Goal: Task Accomplishment & Management: Manage account settings

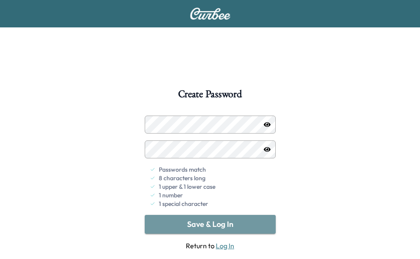
click at [206, 225] on button "Save & Log In" at bounding box center [210, 224] width 131 height 19
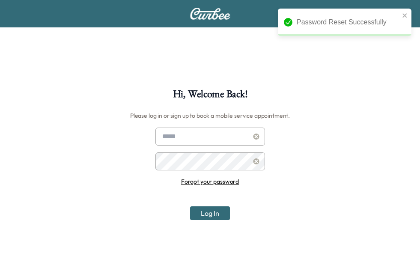
click at [227, 139] on input "text" at bounding box center [210, 137] width 110 height 18
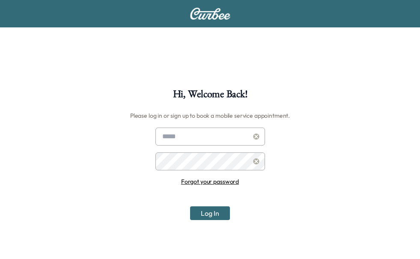
type input "**********"
click at [214, 214] on button "Log In" at bounding box center [210, 213] width 40 height 14
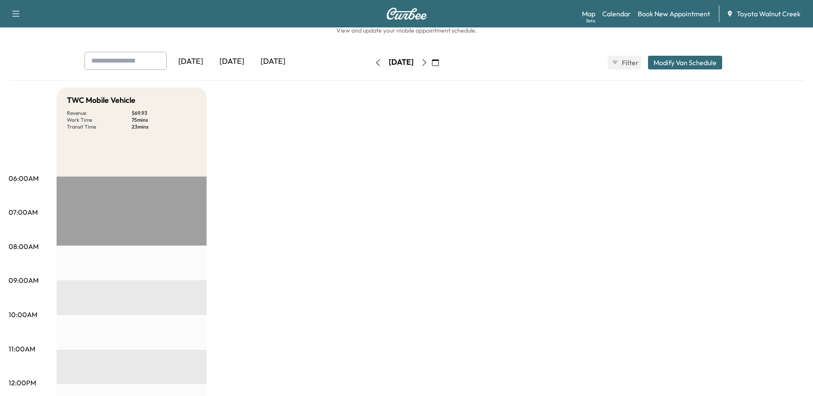
scroll to position [281, 0]
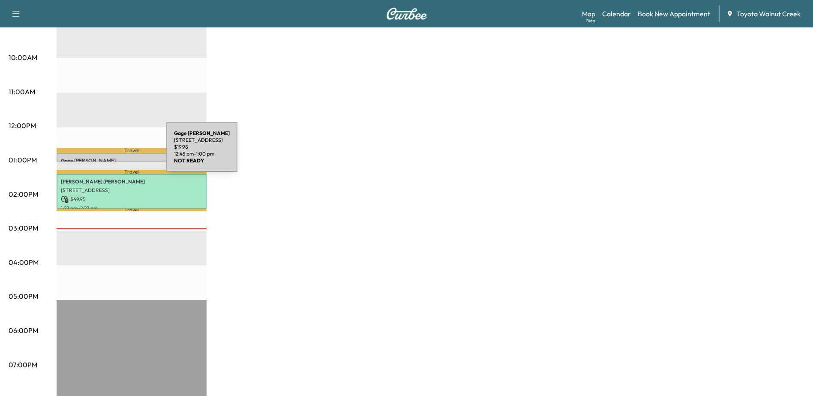
click at [102, 153] on div "[PERSON_NAME] [STREET_ADDRESS] $ 19.98 12:45 pm - 1:00 pm" at bounding box center [132, 157] width 150 height 9
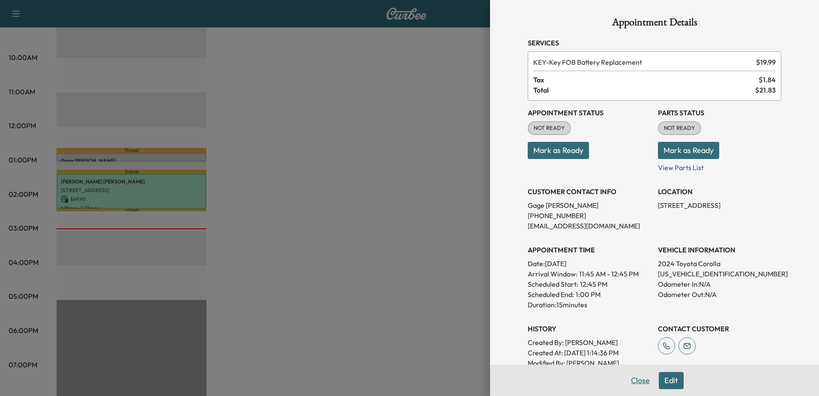
click at [420, 259] on button "Close" at bounding box center [640, 380] width 30 height 17
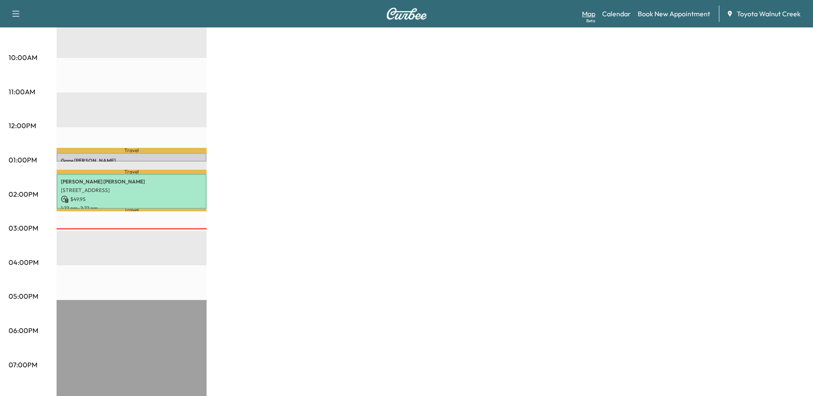
click at [420, 12] on link "Map Beta" at bounding box center [588, 14] width 13 height 10
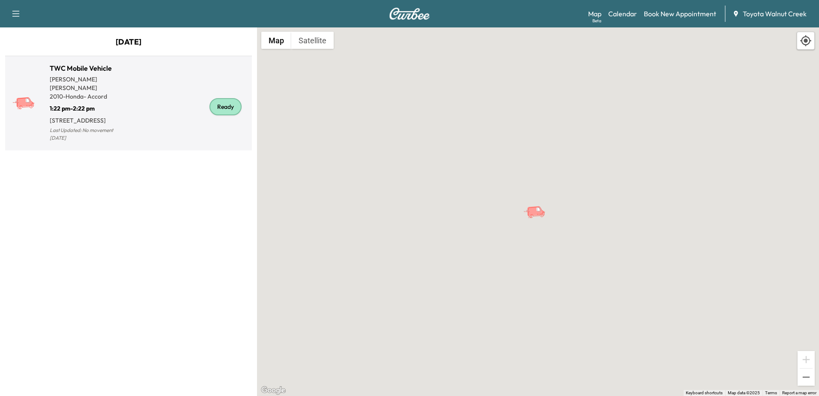
click at [102, 113] on p "[STREET_ADDRESS]" at bounding box center [89, 119] width 79 height 12
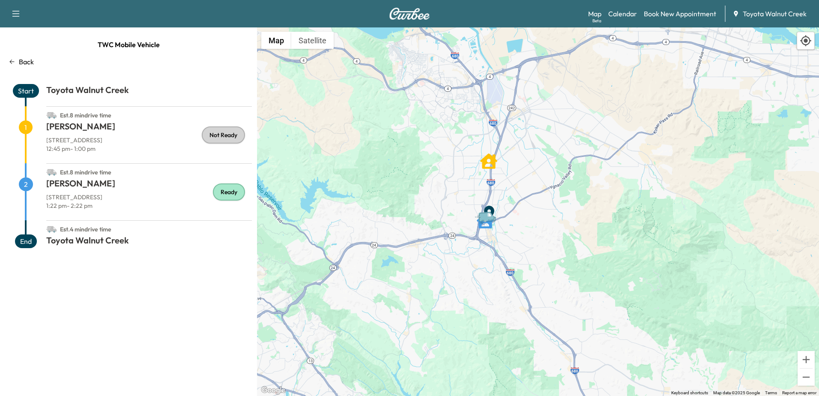
drag, startPoint x: 625, startPoint y: 171, endPoint x: 562, endPoint y: 171, distance: 62.1
click at [420, 171] on div "To activate drag with keyboard, press Alt + Enter. Once in keyboard drag state,…" at bounding box center [538, 211] width 562 height 368
click at [420, 15] on link "Calendar" at bounding box center [622, 14] width 29 height 10
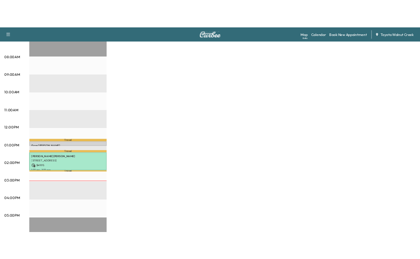
scroll to position [214, 0]
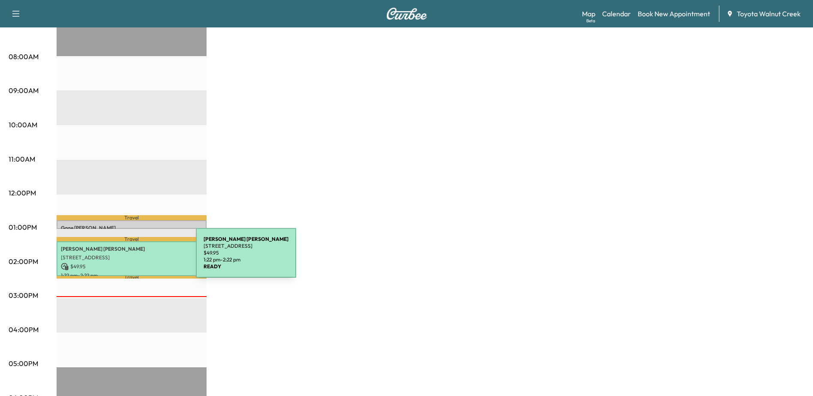
click at [132, 258] on p "[STREET_ADDRESS]" at bounding box center [131, 257] width 141 height 7
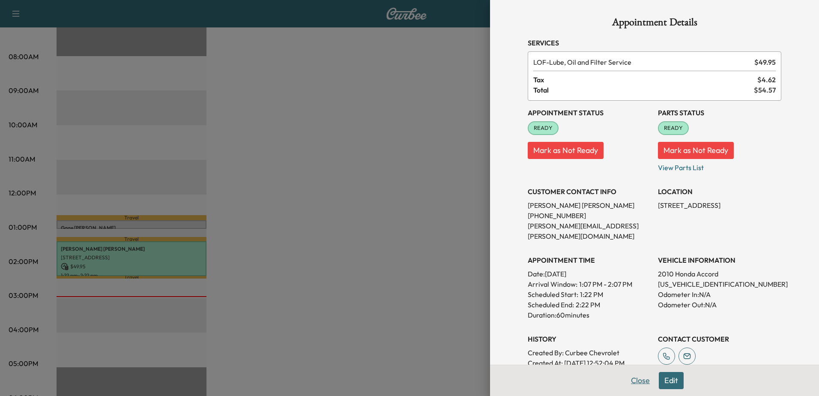
click at [420, 259] on button "Close" at bounding box center [640, 380] width 30 height 17
